Goal: Information Seeking & Learning: Learn about a topic

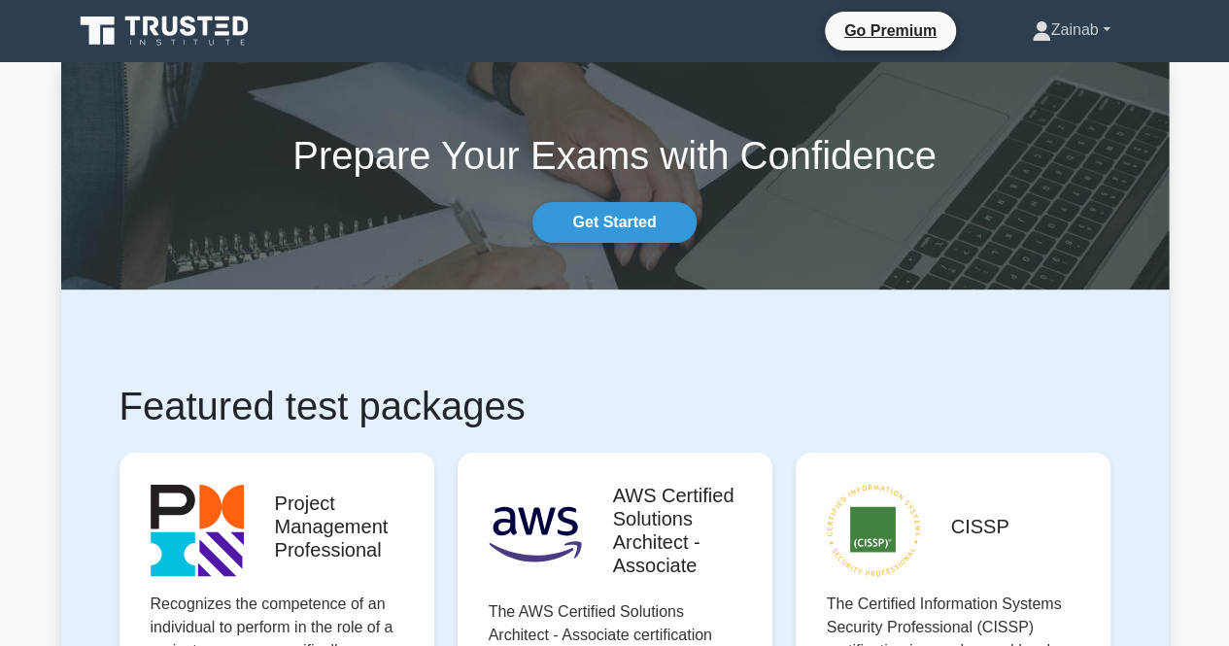
click at [1101, 44] on link "Zainab" at bounding box center [1071, 30] width 172 height 39
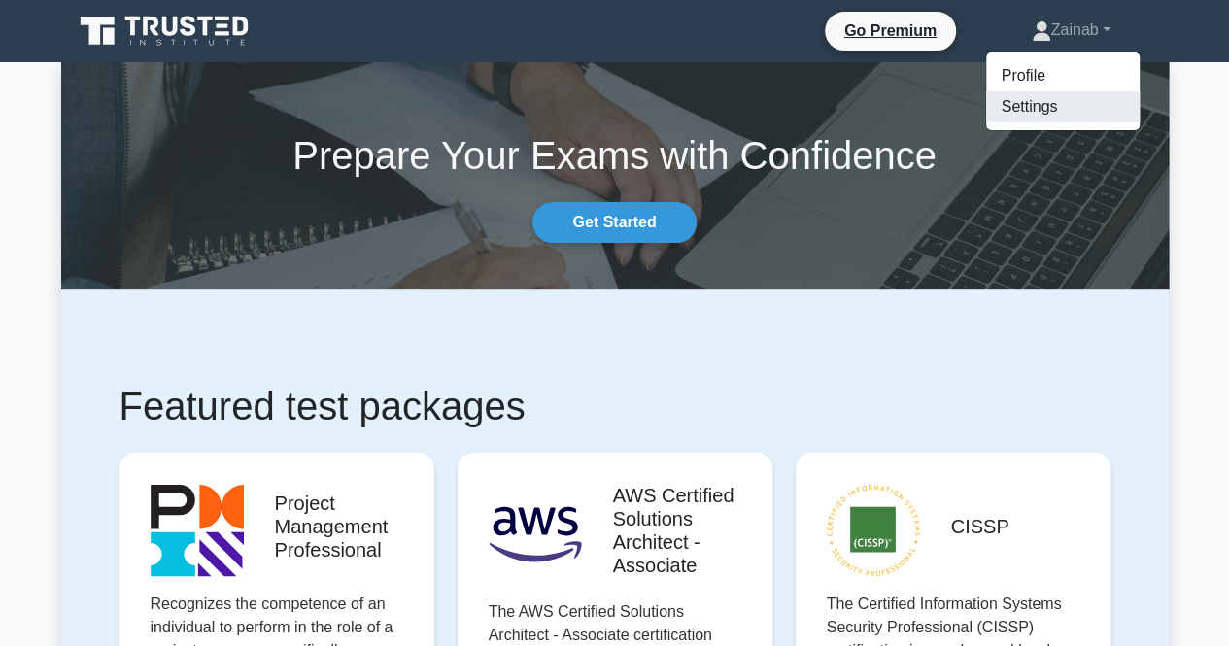
click at [1069, 94] on link "Settings" at bounding box center [1063, 106] width 154 height 31
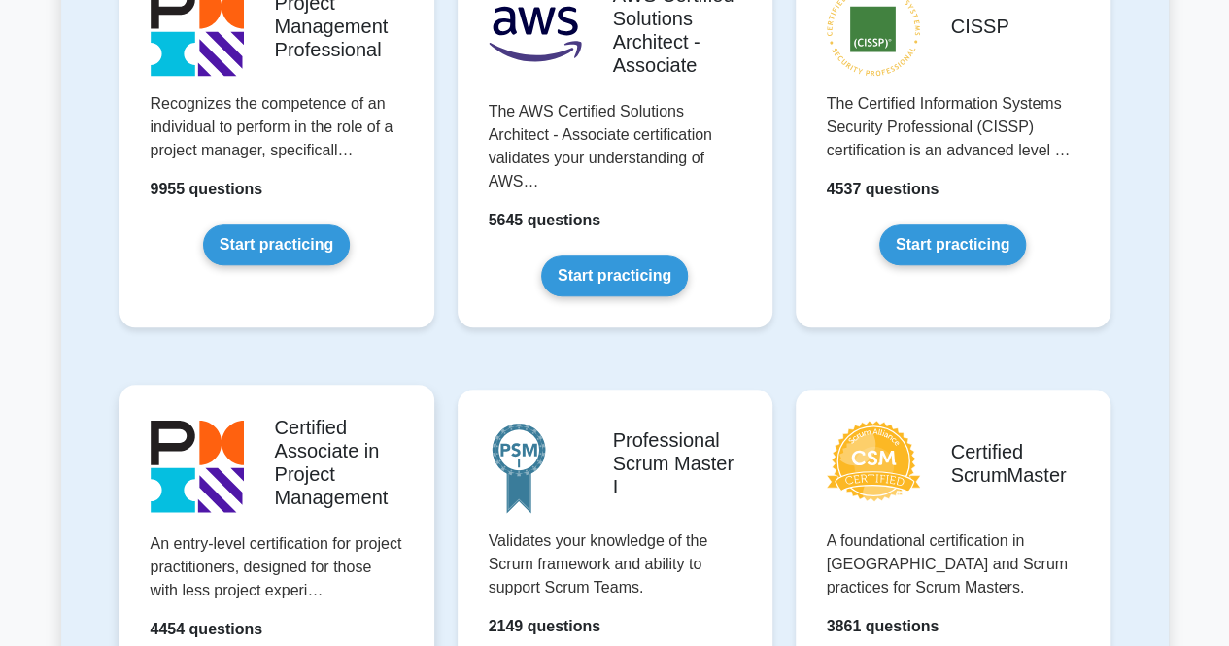
scroll to position [583, 0]
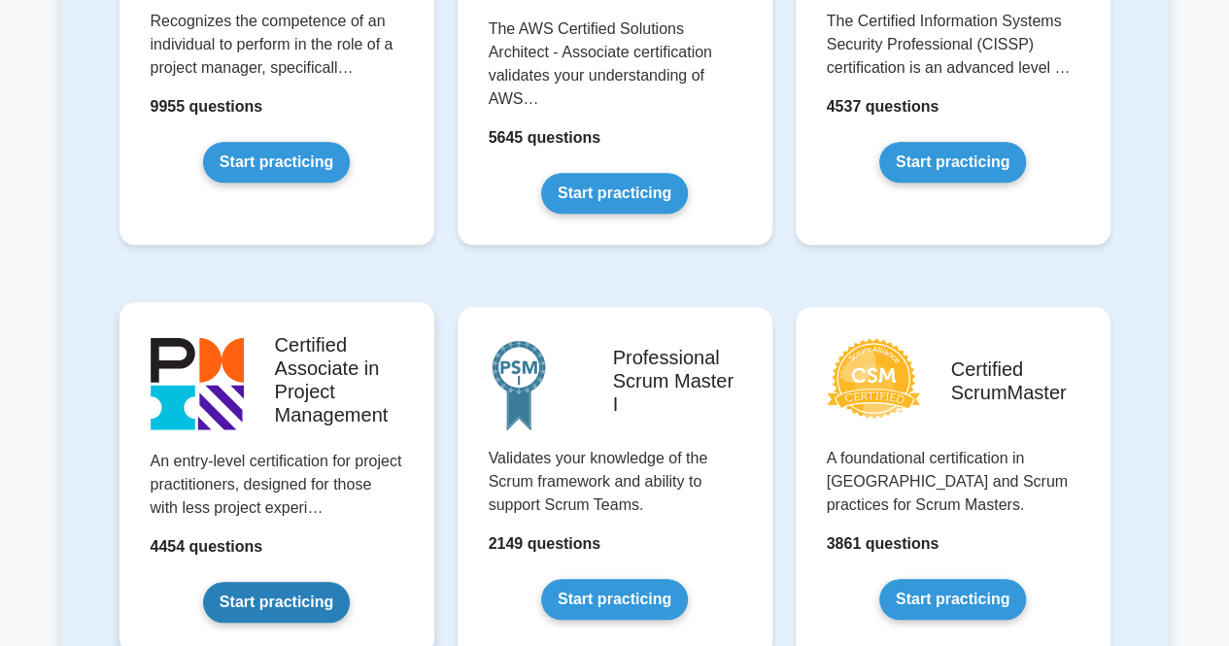
click at [282, 602] on link "Start practicing" at bounding box center [276, 602] width 147 height 41
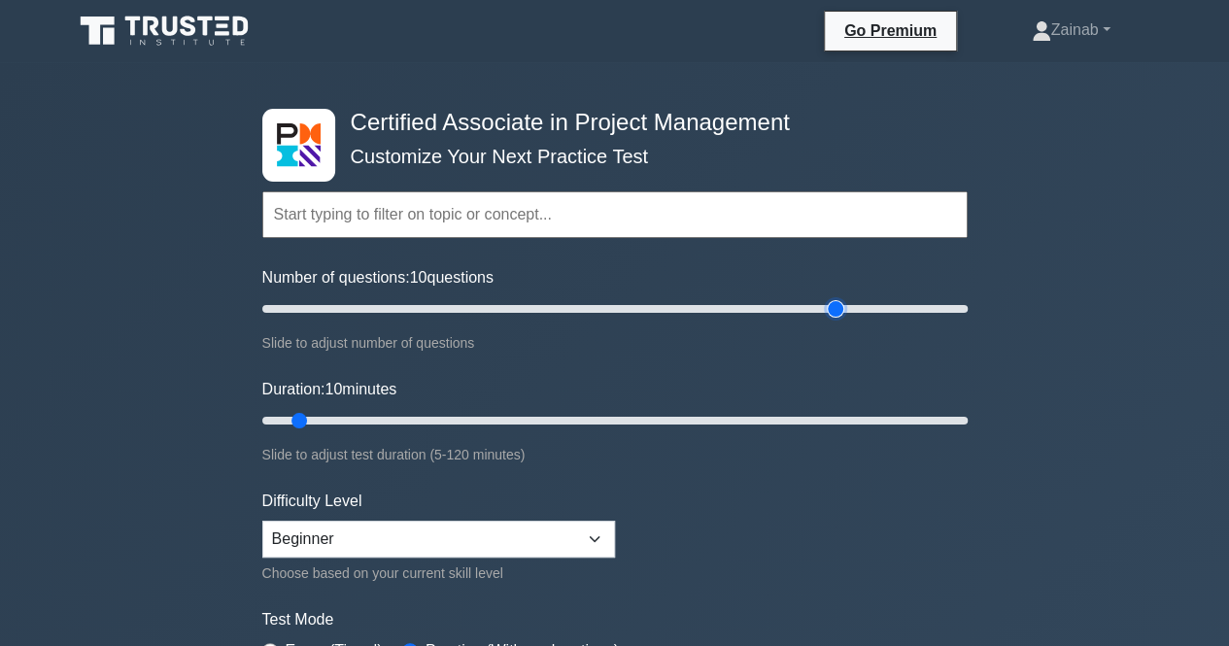
click at [836, 304] on input "Number of questions: 10 questions" at bounding box center [615, 308] width 706 height 23
click at [806, 306] on input "Number of questions: 165 questions" at bounding box center [615, 308] width 706 height 23
click at [783, 307] on input "Number of questions: 150 questions" at bounding box center [615, 308] width 706 height 23
click at [747, 309] on input "Number of questions: 150 questions" at bounding box center [615, 308] width 706 height 23
click at [756, 303] on input "Number of questions: 140 questions" at bounding box center [615, 308] width 706 height 23
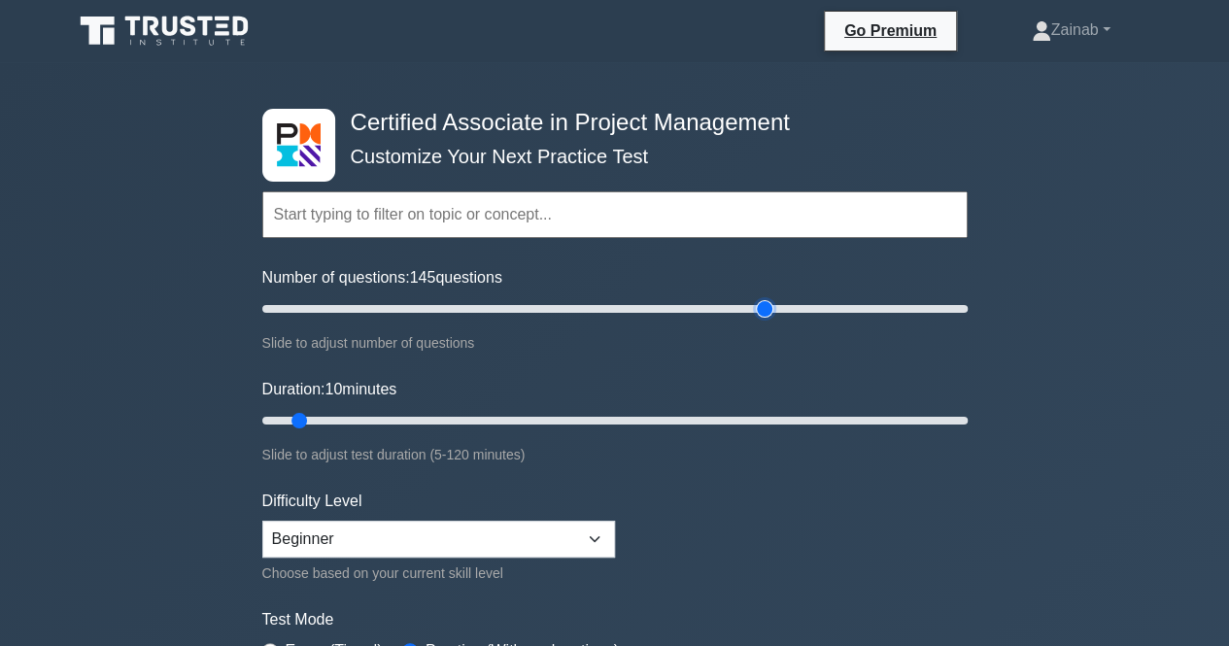
click at [768, 304] on input "Number of questions: 145 questions" at bounding box center [615, 308] width 706 height 23
type input "150"
click at [775, 304] on input "Number of questions: 145 questions" at bounding box center [615, 308] width 706 height 23
type input "120"
click at [958, 415] on input "Duration: 10 minutes" at bounding box center [615, 420] width 706 height 23
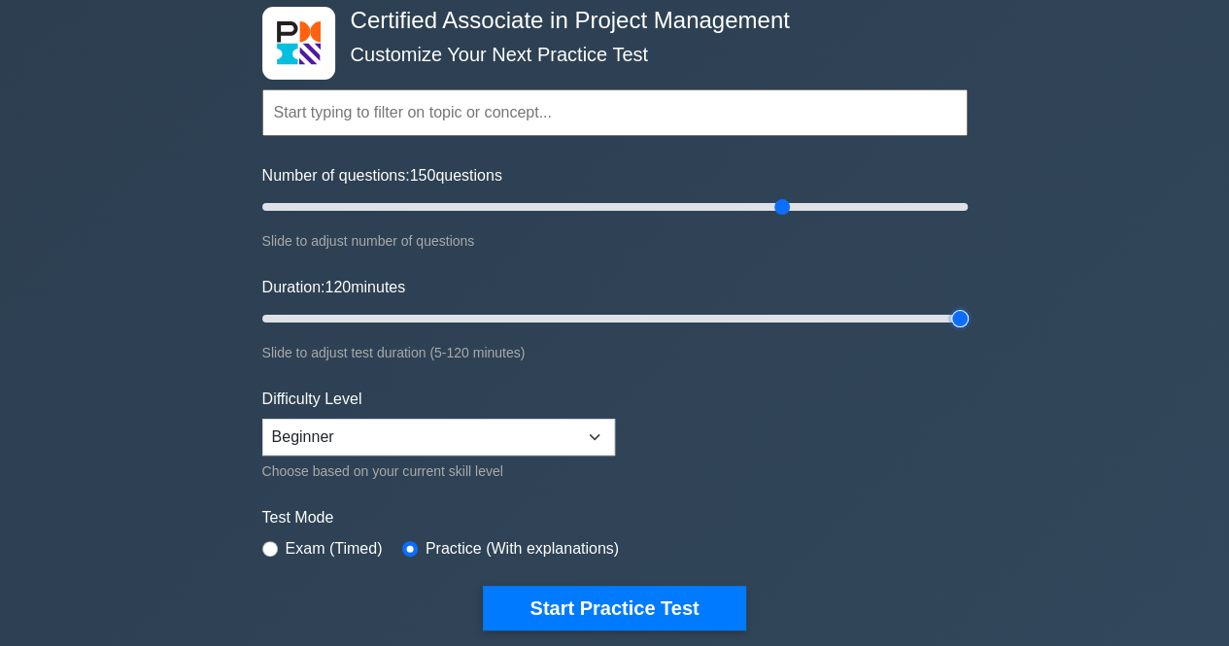
scroll to position [194, 0]
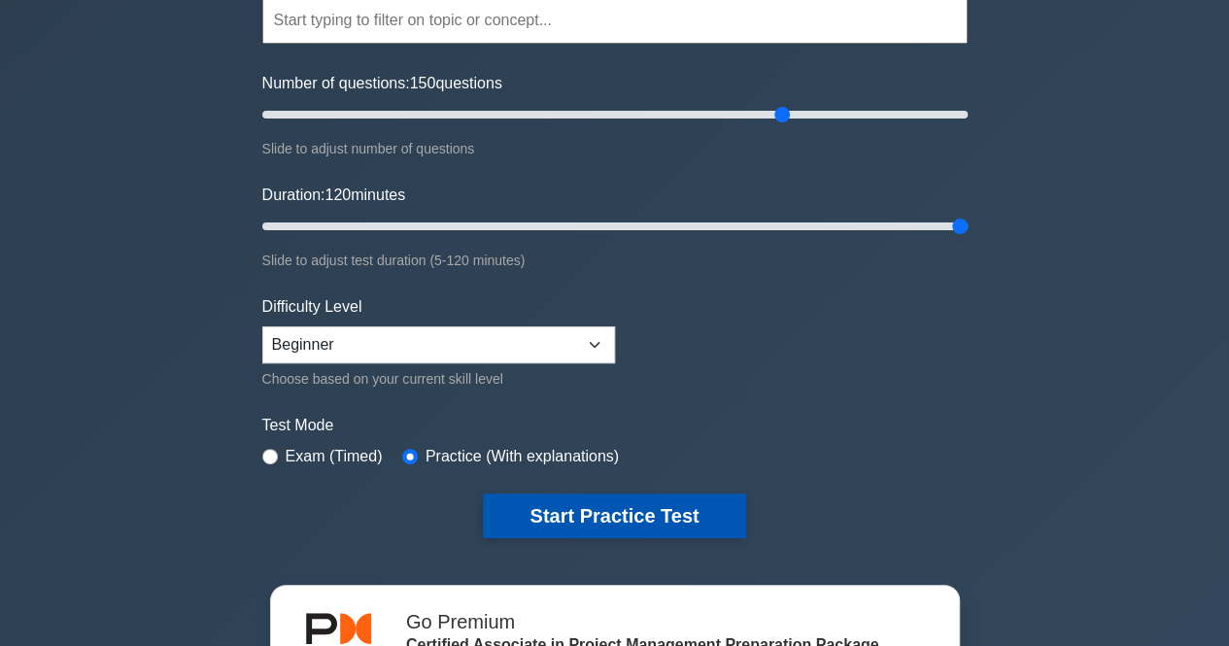
click at [641, 522] on button "Start Practice Test" at bounding box center [614, 516] width 262 height 45
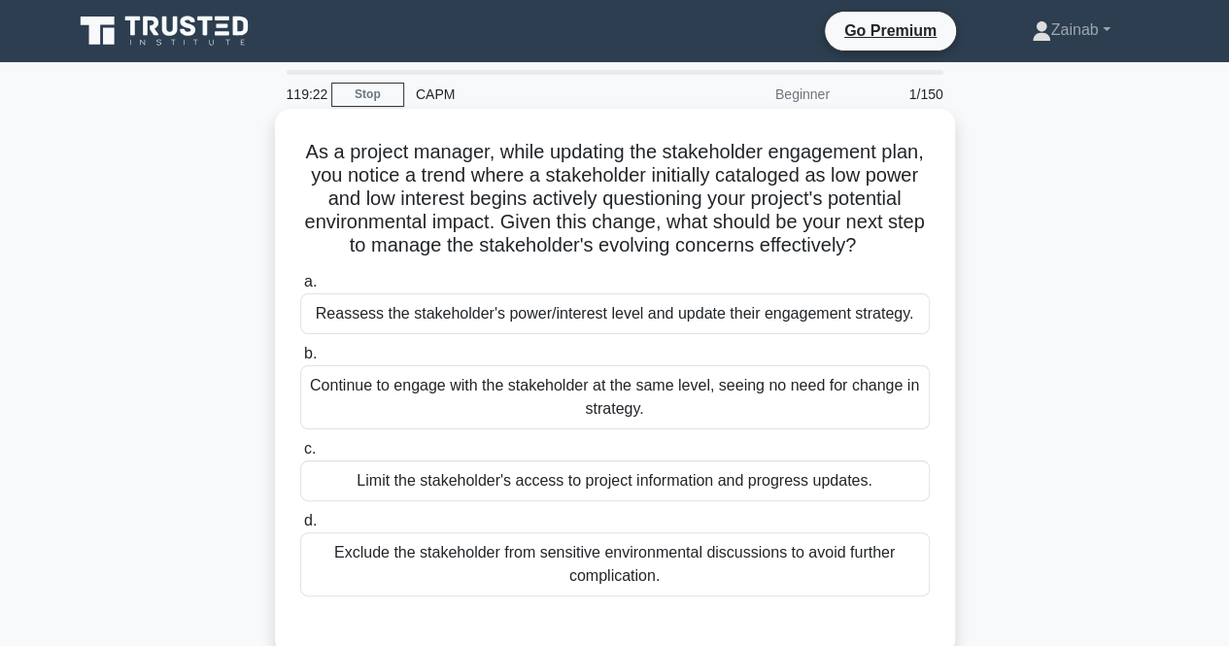
scroll to position [97, 0]
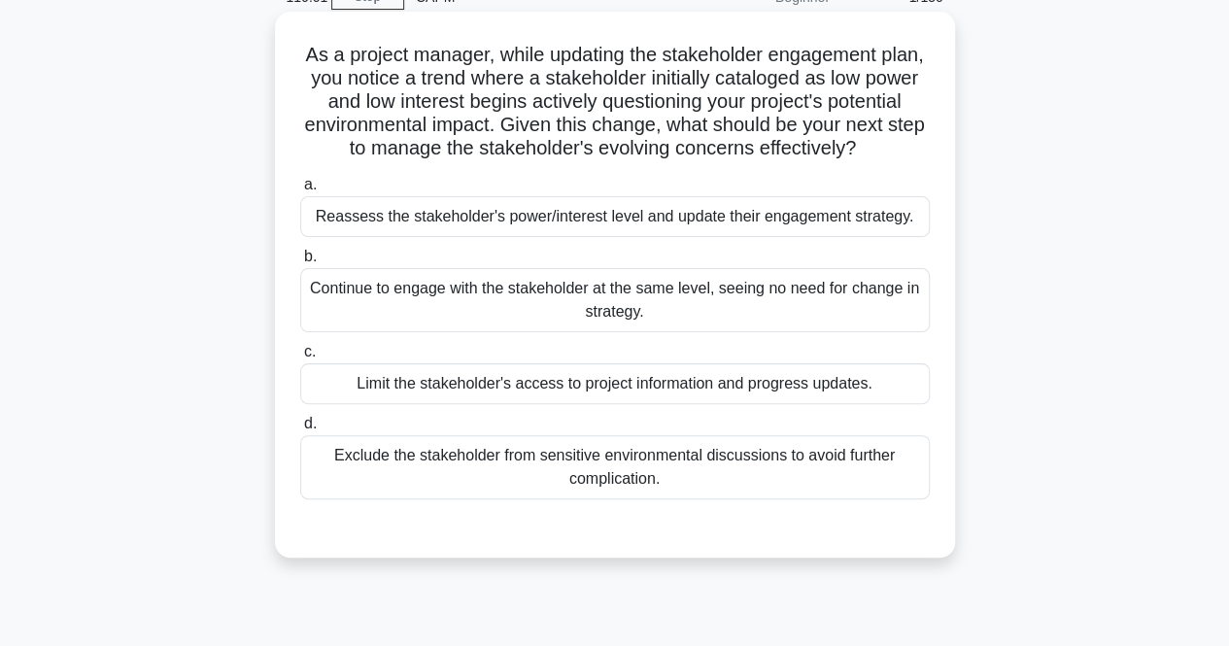
click at [570, 495] on div "Exclude the stakeholder from sensitive environmental discussions to avoid furth…" at bounding box center [615, 467] width 630 height 64
click at [300, 431] on input "d. Exclude the stakeholder from sensitive environmental discussions to avoid fu…" at bounding box center [300, 424] width 0 height 13
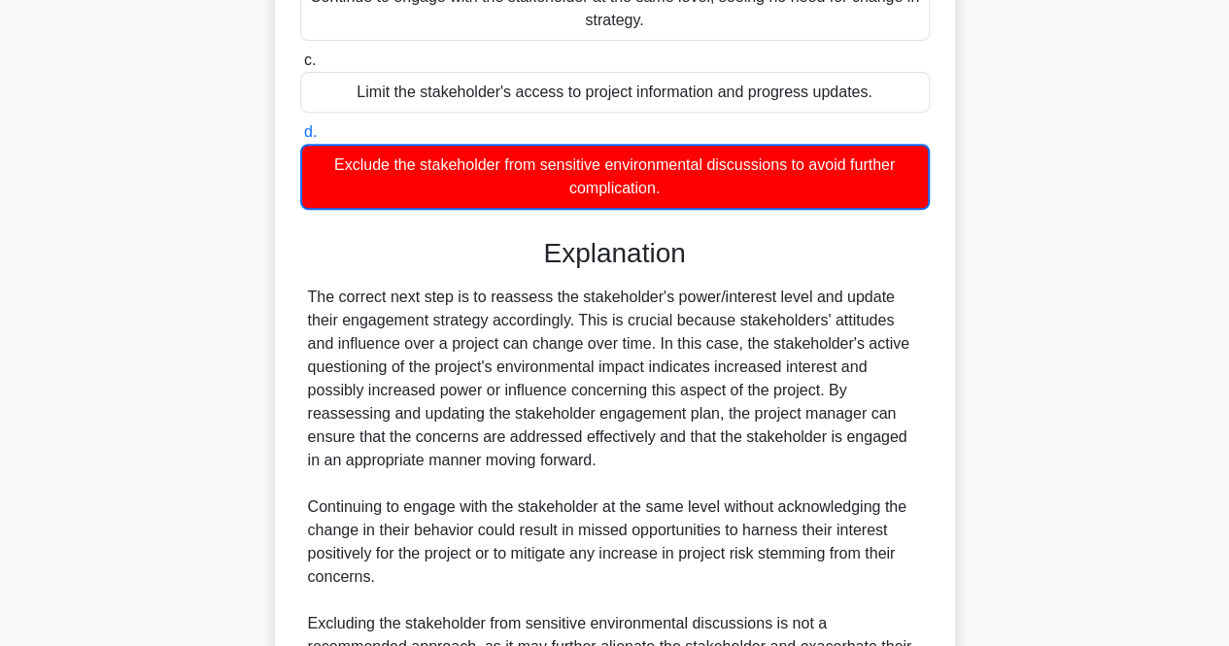
scroll to position [680, 0]
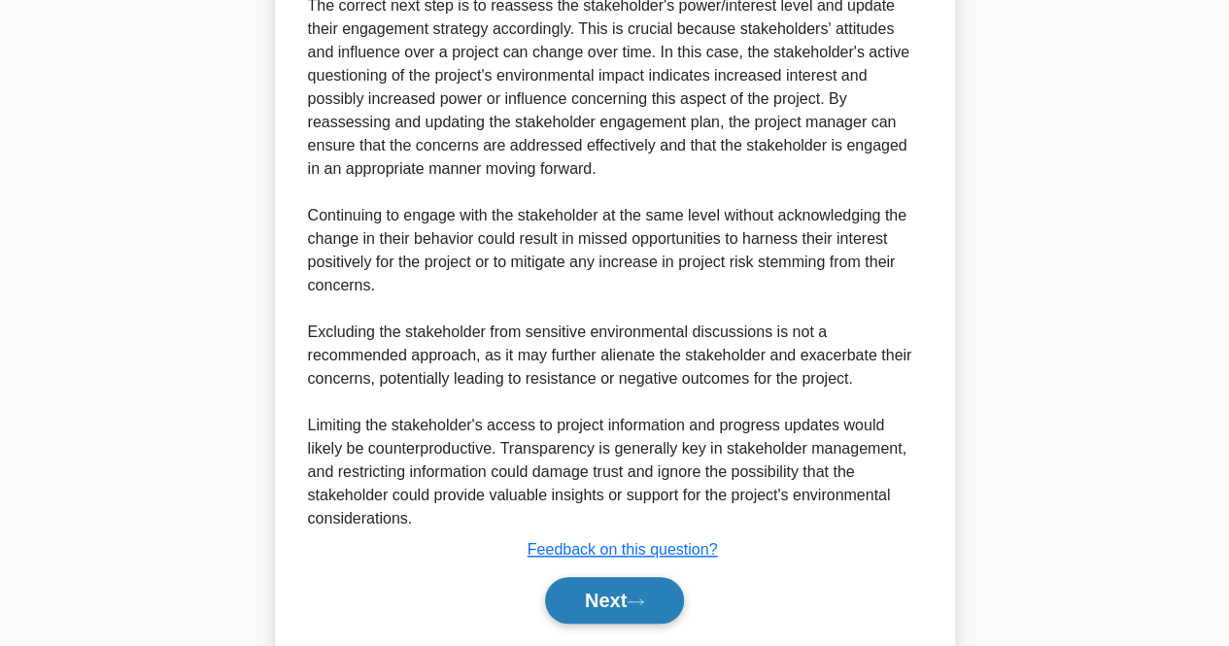
click at [604, 618] on button "Next" at bounding box center [614, 600] width 139 height 47
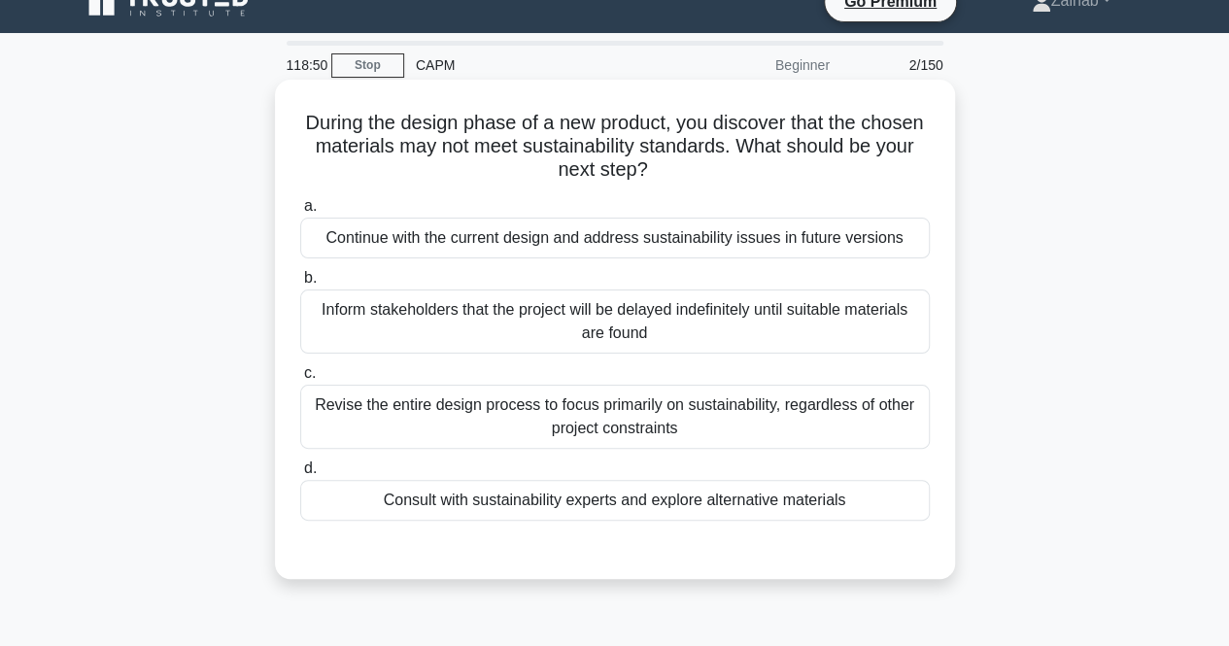
scroll to position [15, 0]
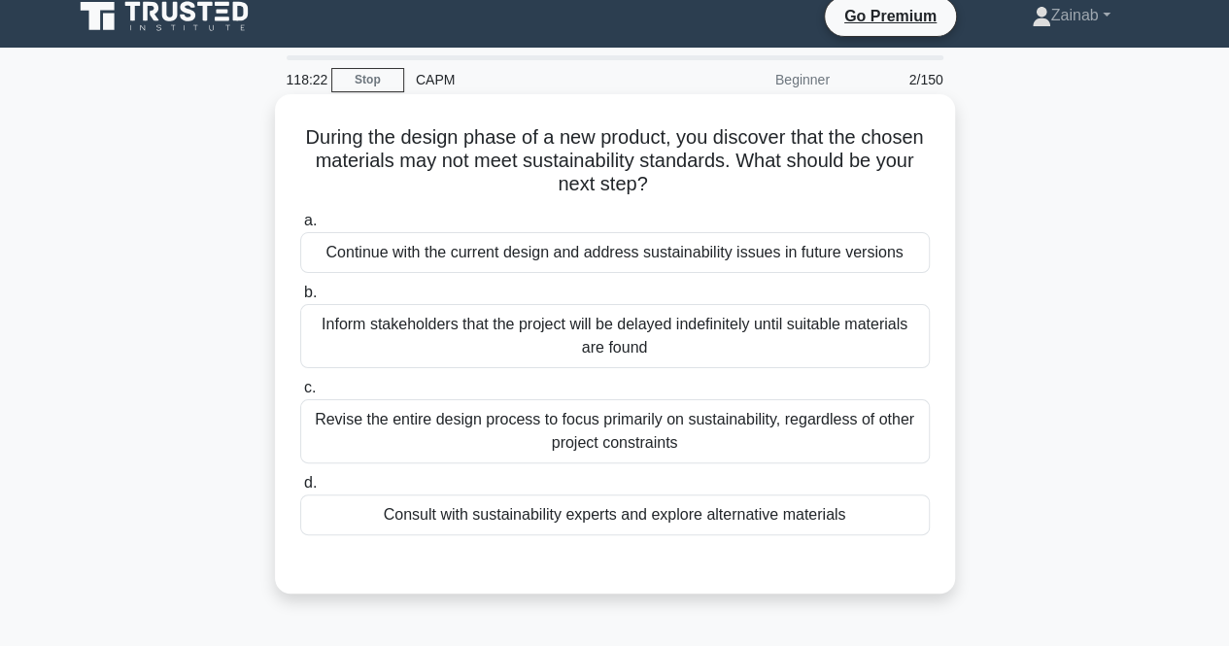
click at [558, 335] on div "Inform stakeholders that the project will be delayed indefinitely until suitabl…" at bounding box center [615, 336] width 630 height 64
click at [300, 299] on input "b. Inform stakeholders that the project will be delayed indefinitely until suit…" at bounding box center [300, 293] width 0 height 13
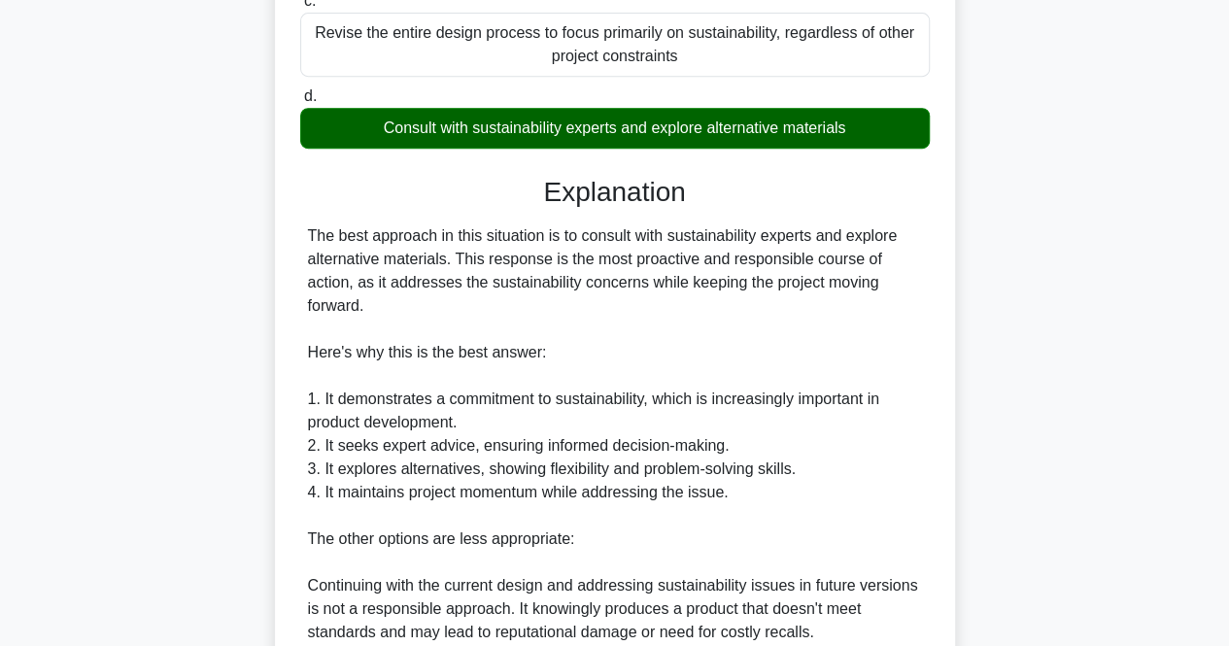
scroll to position [598, 0]
